Goal: Navigation & Orientation: Find specific page/section

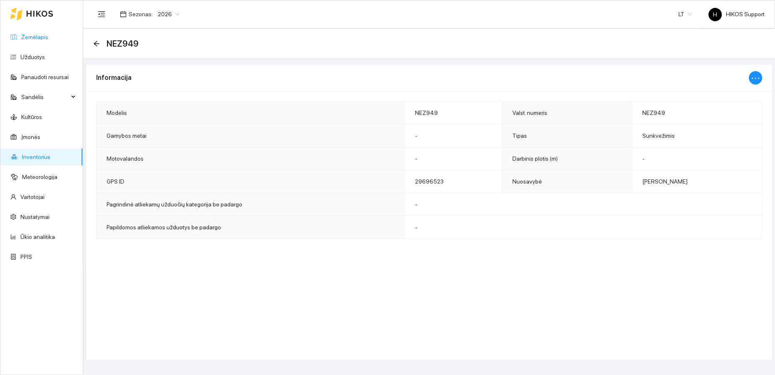
drag, startPoint x: 35, startPoint y: 36, endPoint x: 57, endPoint y: 34, distance: 22.1
click at [36, 36] on link "Žemėlapis" at bounding box center [34, 37] width 27 height 7
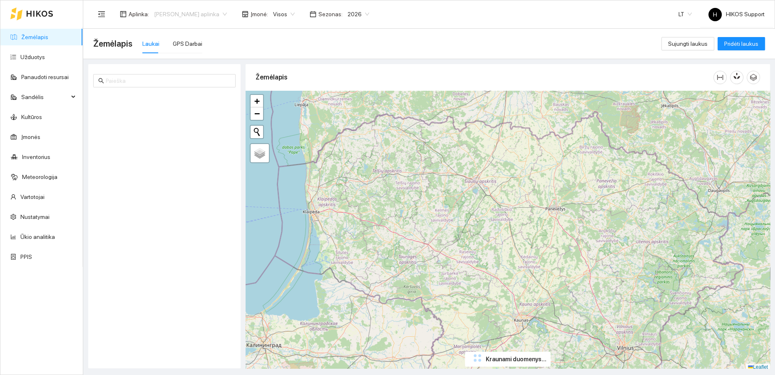
click at [212, 14] on span "[PERSON_NAME] aplinka" at bounding box center [190, 14] width 73 height 12
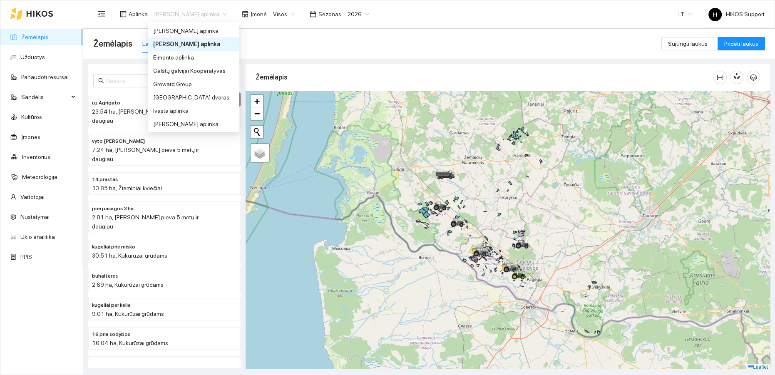
scroll to position [175, 0]
click at [168, 82] on div "Groward Group" at bounding box center [193, 81] width 81 height 9
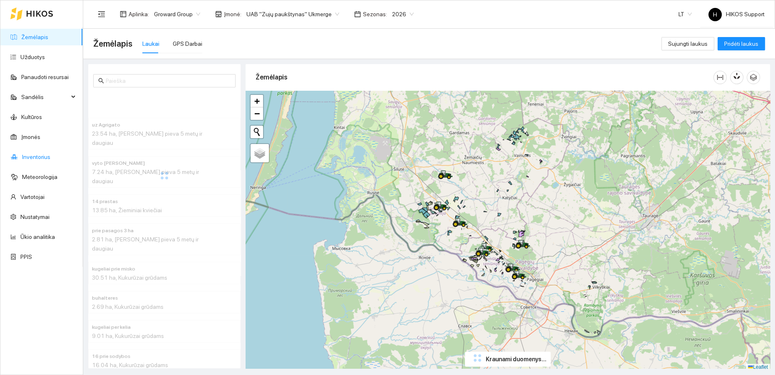
click at [27, 154] on link "Inventorius" at bounding box center [36, 157] width 28 height 7
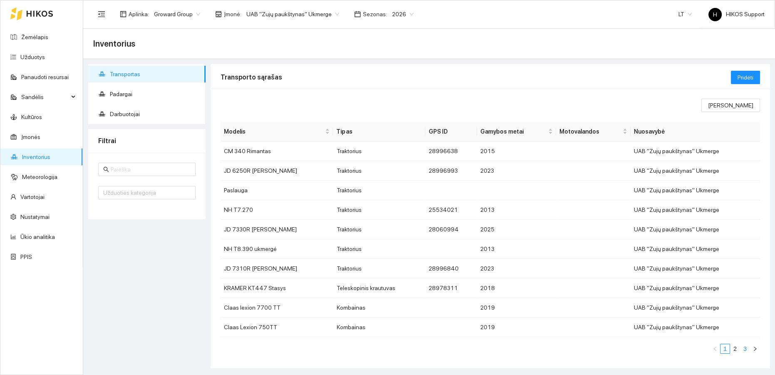
click at [741, 348] on link "3" at bounding box center [745, 348] width 9 height 9
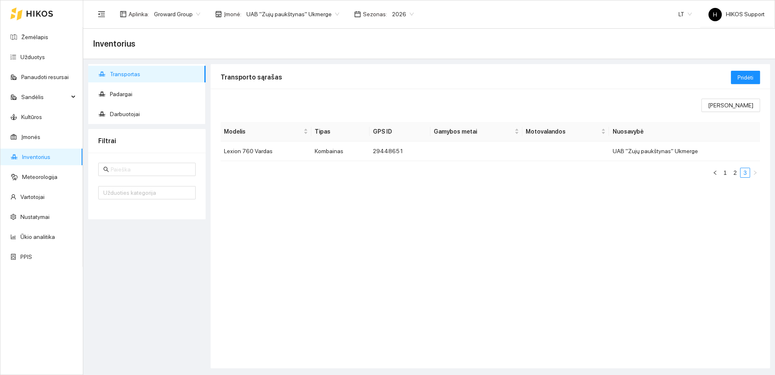
click at [329, 13] on span "UAB "Zujų paukštynas" Ukmerge" at bounding box center [292, 14] width 93 height 12
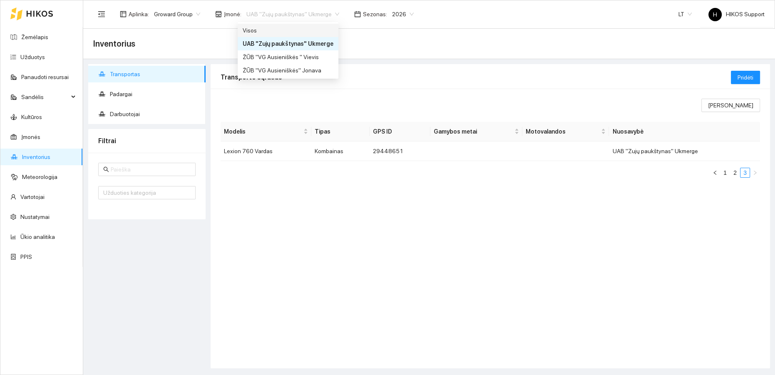
click at [259, 32] on div "Visos" at bounding box center [288, 30] width 91 height 9
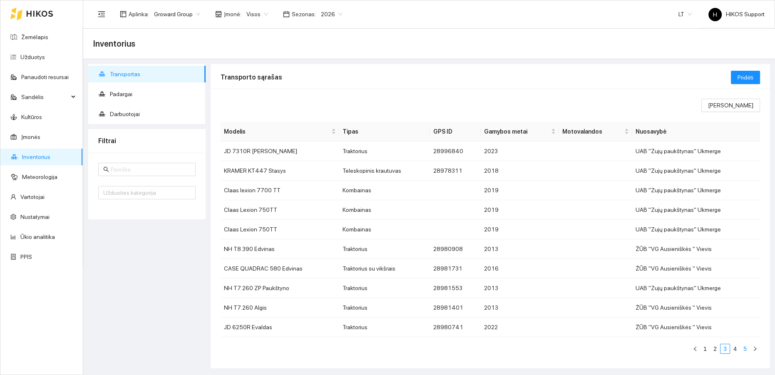
click at [741, 344] on link "5" at bounding box center [745, 348] width 9 height 9
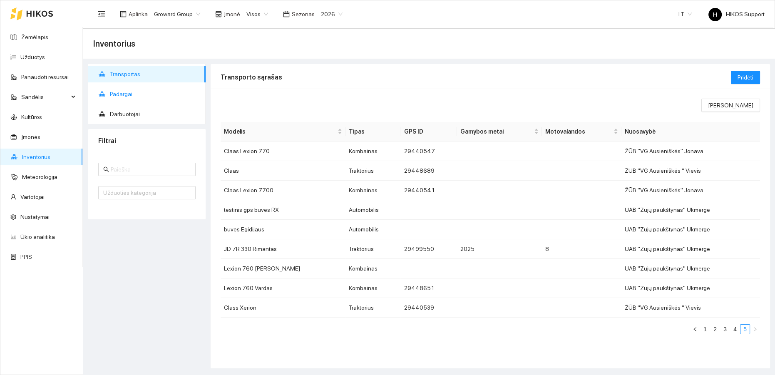
click at [121, 92] on span "Padargai" at bounding box center [154, 94] width 89 height 17
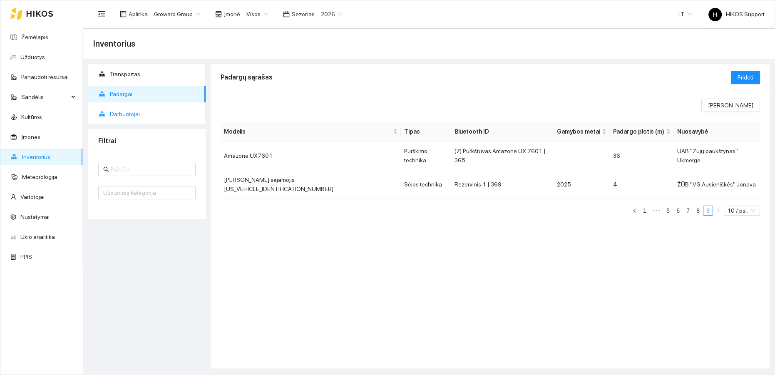
click at [132, 113] on span "Darbuotojai" at bounding box center [154, 114] width 89 height 17
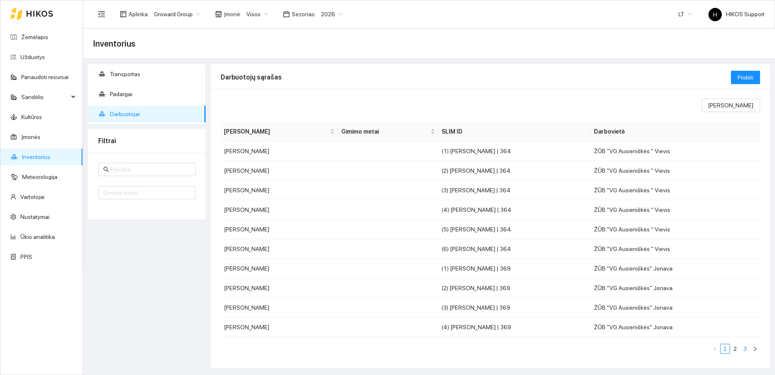
click at [741, 348] on link "3" at bounding box center [745, 348] width 9 height 9
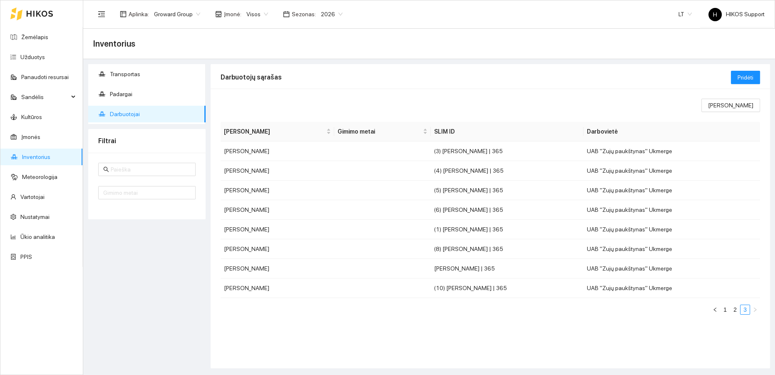
click at [185, 14] on span "Groward Group" at bounding box center [177, 14] width 46 height 12
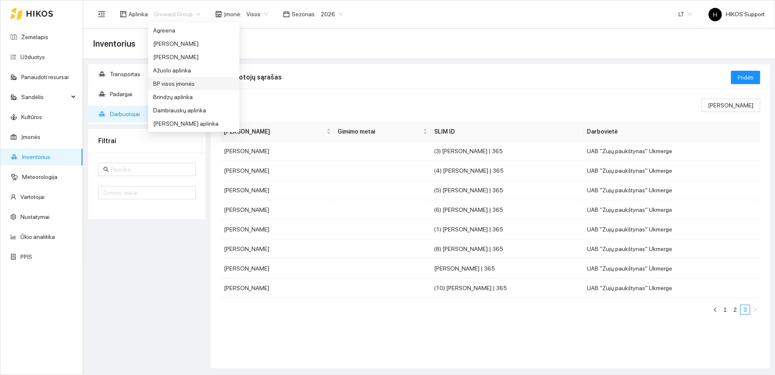
click at [180, 85] on div "BP visos įmonės" at bounding box center [193, 83] width 81 height 9
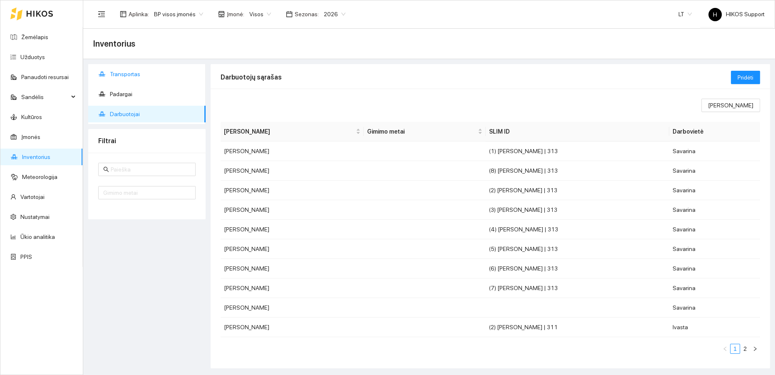
click at [139, 74] on span "Transportas" at bounding box center [154, 74] width 89 height 17
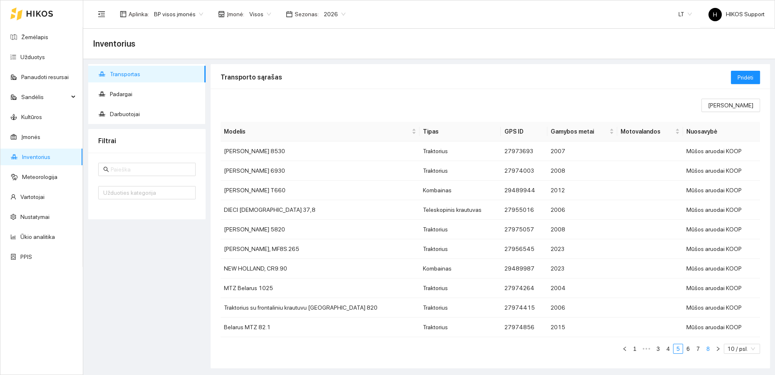
click at [704, 347] on link "8" at bounding box center [708, 348] width 9 height 9
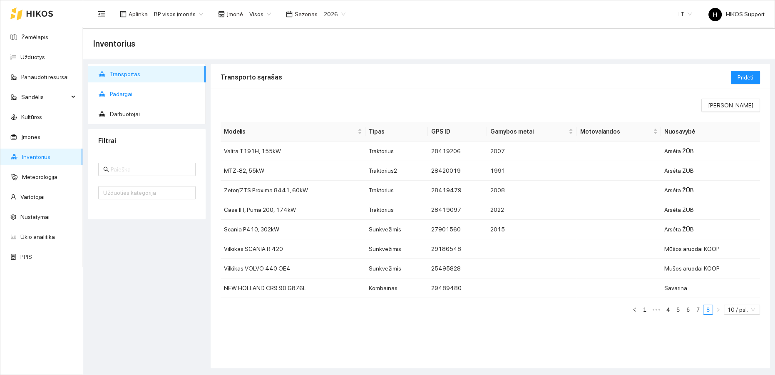
click at [124, 96] on span "Padargai" at bounding box center [154, 94] width 89 height 17
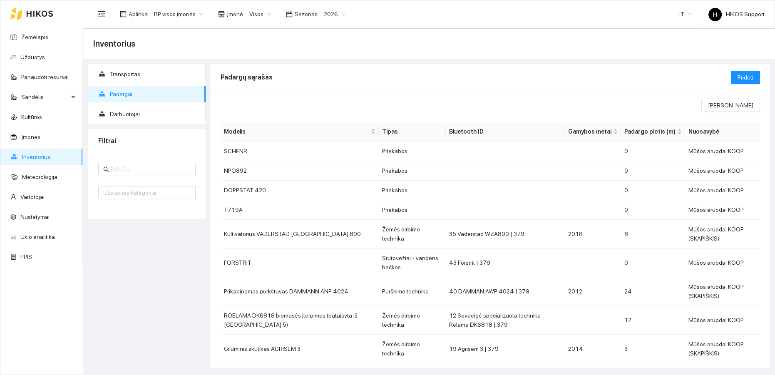
scroll to position [55, 0]
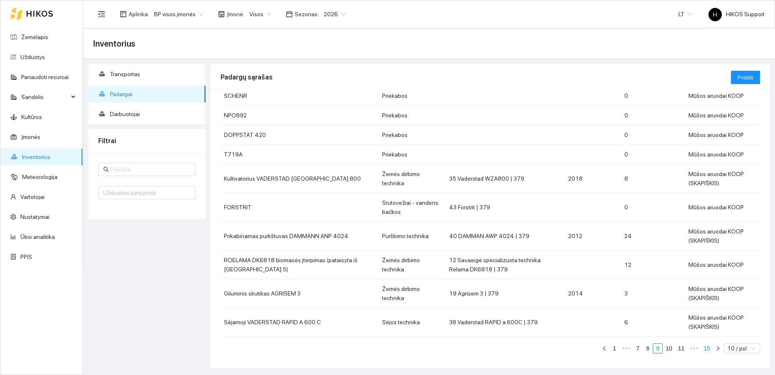
click at [705, 347] on link "15" at bounding box center [707, 348] width 12 height 9
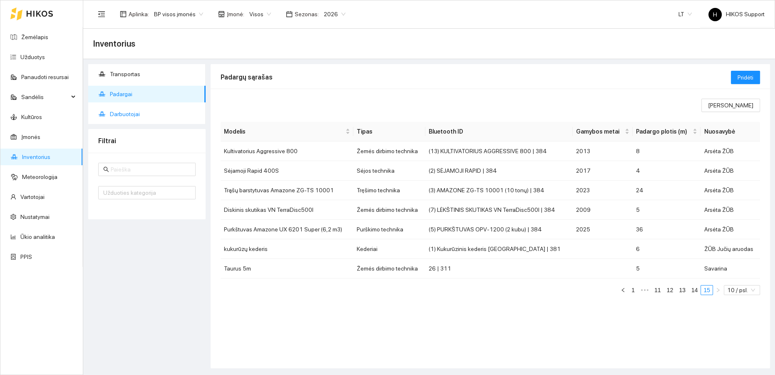
click at [127, 114] on span "Darbuotojai" at bounding box center [154, 114] width 89 height 17
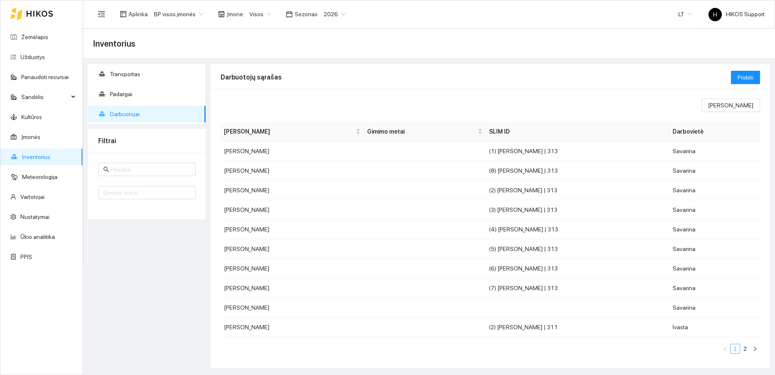
click at [741, 348] on link "2" at bounding box center [745, 348] width 9 height 9
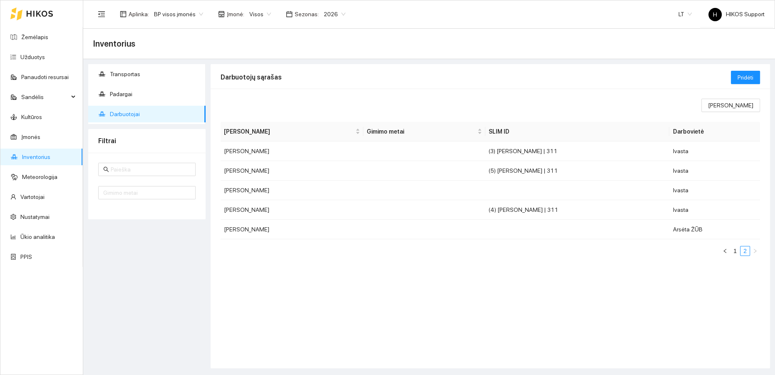
drag, startPoint x: 165, startPoint y: 13, endPoint x: 187, endPoint y: 22, distance: 24.4
click at [165, 13] on span "BP visos įmonės" at bounding box center [178, 14] width 49 height 12
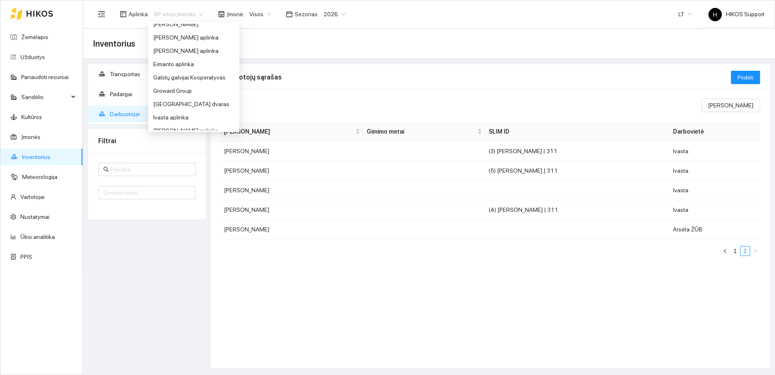
scroll to position [169, 0]
click at [177, 48] on div "[PERSON_NAME] aplinka" at bounding box center [193, 48] width 81 height 9
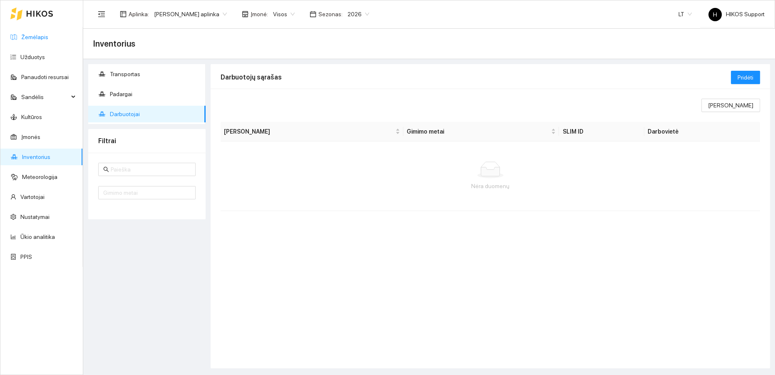
click at [31, 35] on link "Žemėlapis" at bounding box center [34, 37] width 27 height 7
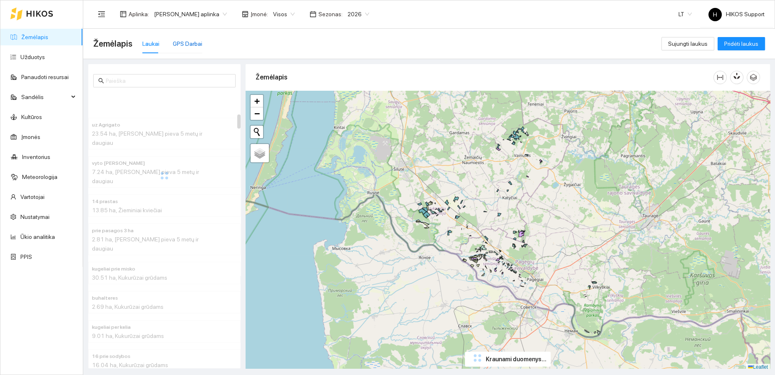
click at [192, 45] on div "GPS Darbai" at bounding box center [188, 43] width 30 height 9
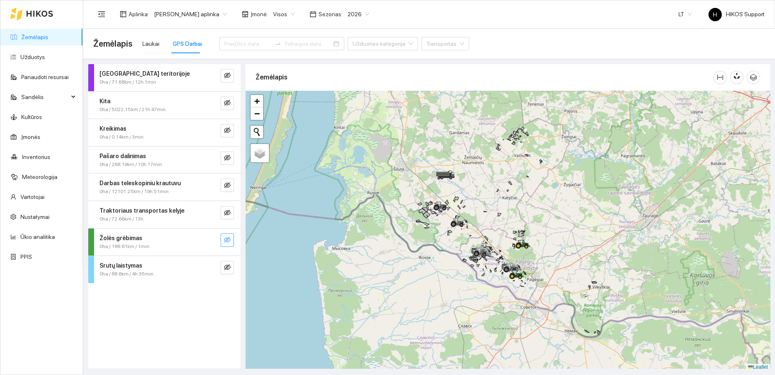
click at [227, 239] on icon "eye-invisible" at bounding box center [227, 240] width 7 height 6
click at [212, 237] on icon "search" at bounding box center [210, 239] width 7 height 7
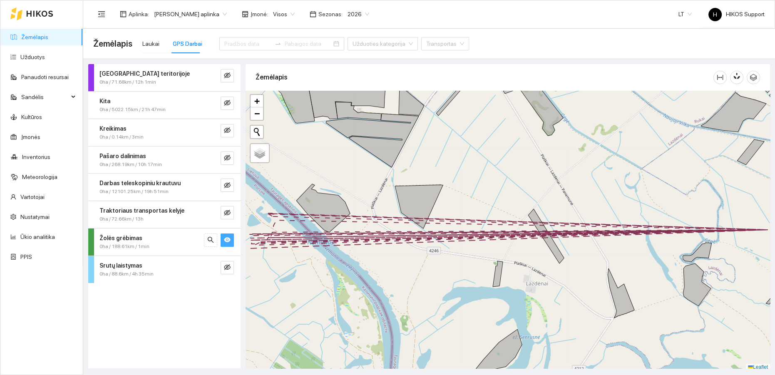
click at [156, 241] on div "Žolės grėbimas" at bounding box center [151, 238] width 102 height 9
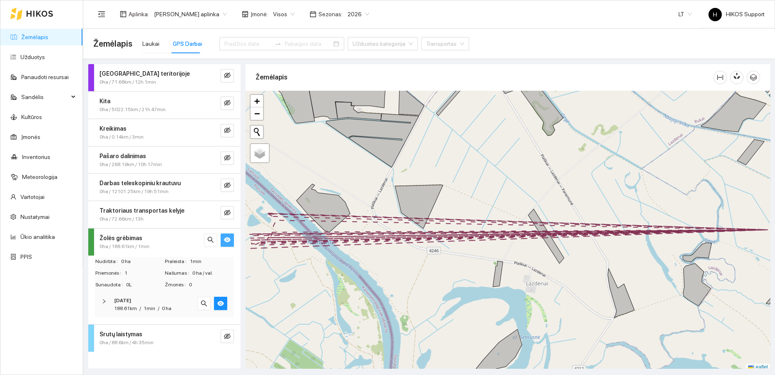
click at [159, 305] on div "188.61km / 1min / 0 ha" at bounding box center [142, 309] width 57 height 8
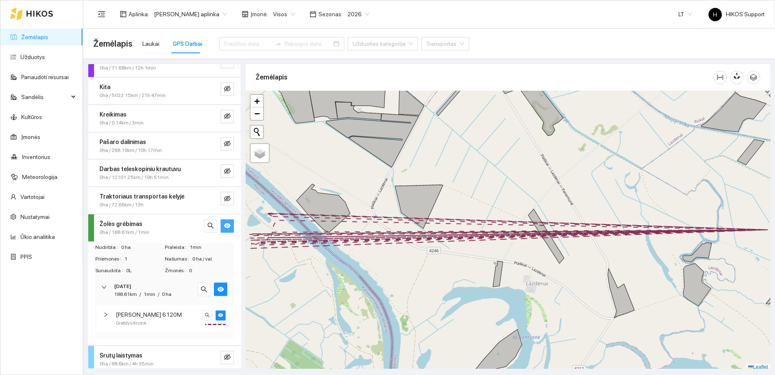
scroll to position [17, 0]
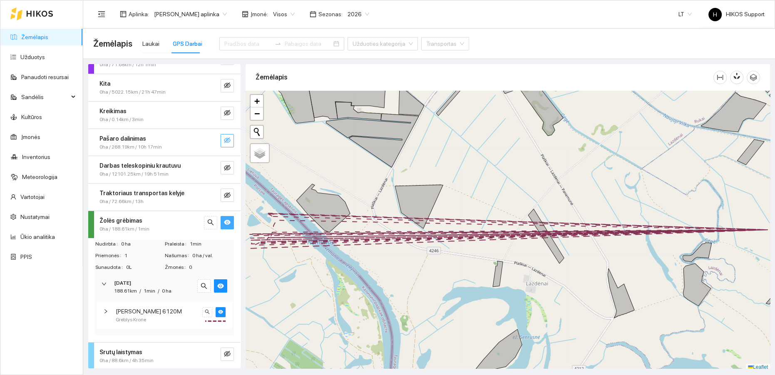
click at [224, 139] on icon "eye-invisible" at bounding box center [227, 140] width 7 height 6
click at [155, 139] on div "Pašaro dalinimas" at bounding box center [151, 138] width 102 height 9
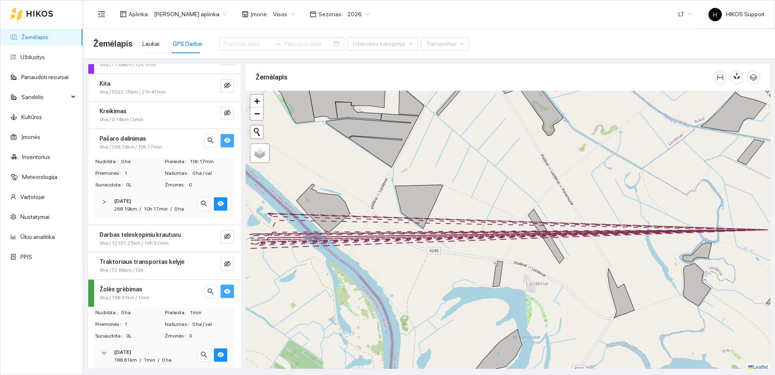
click at [157, 209] on span "10h 17min" at bounding box center [156, 209] width 24 height 6
